Goal: Find contact information: Find contact information

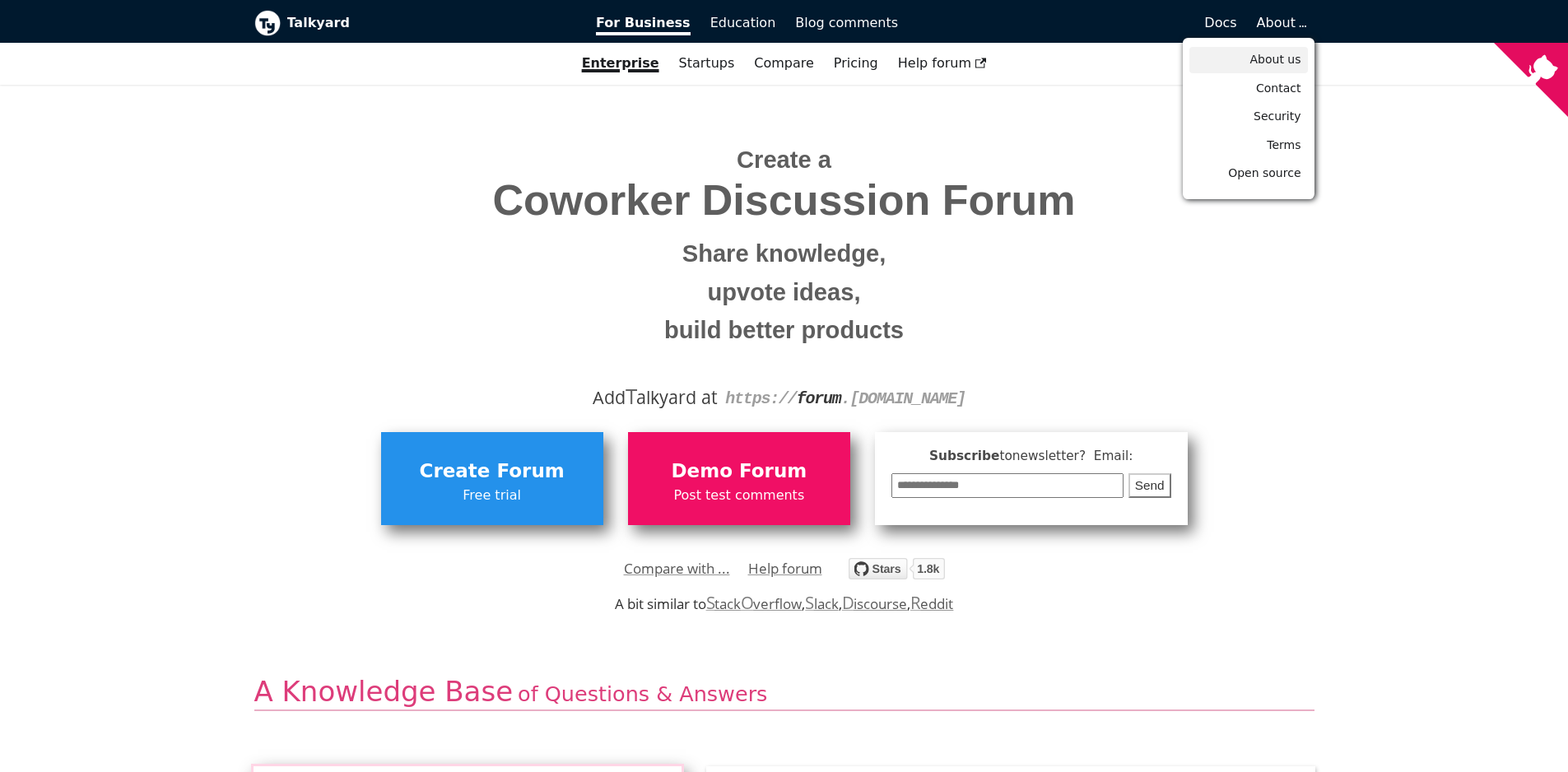
click at [1278, 60] on span "About us" at bounding box center [1275, 60] width 51 height 13
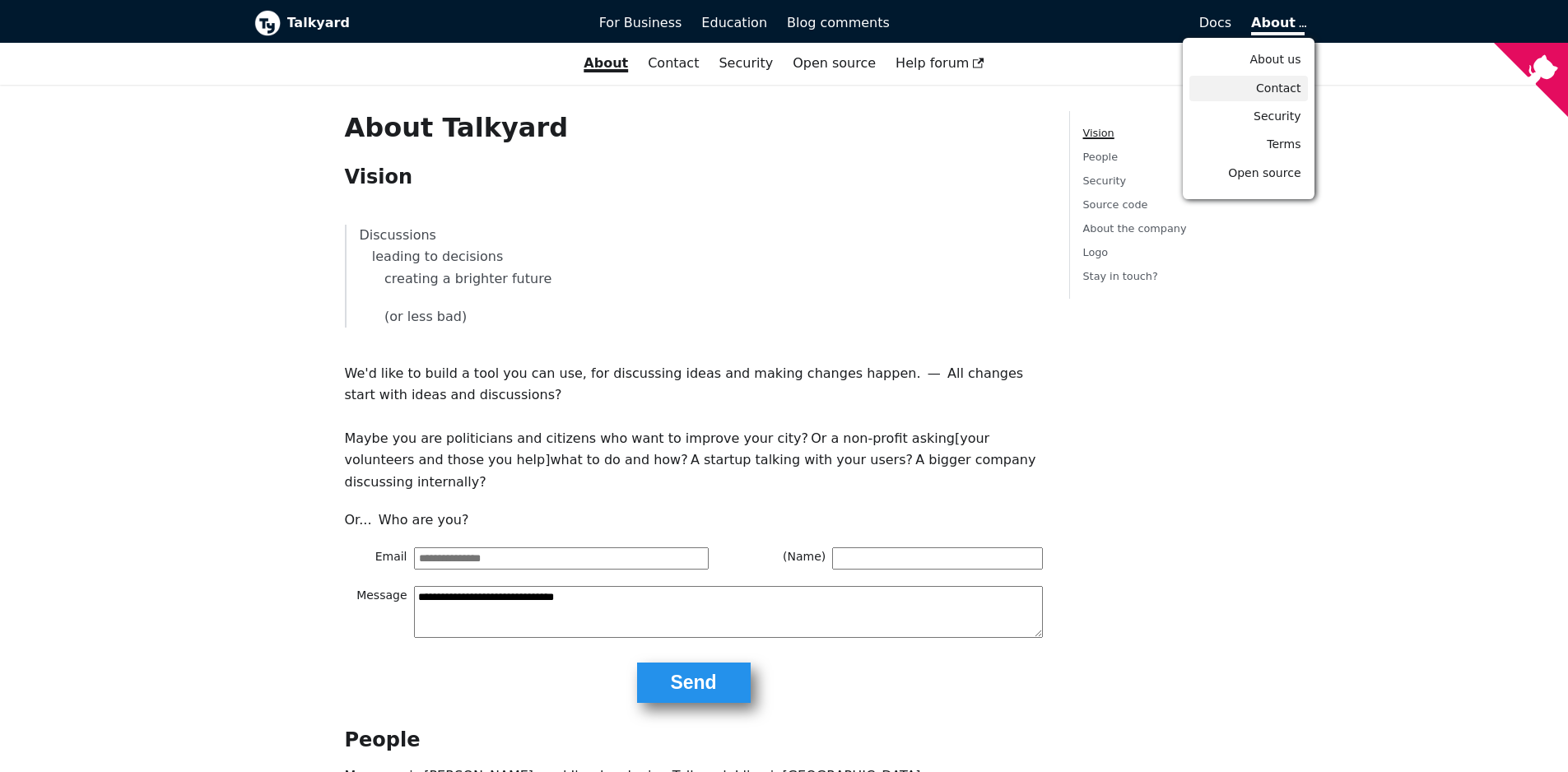
click at [1255, 92] on link "Contact" at bounding box center [1249, 88] width 118 height 25
